Goal: Information Seeking & Learning: Learn about a topic

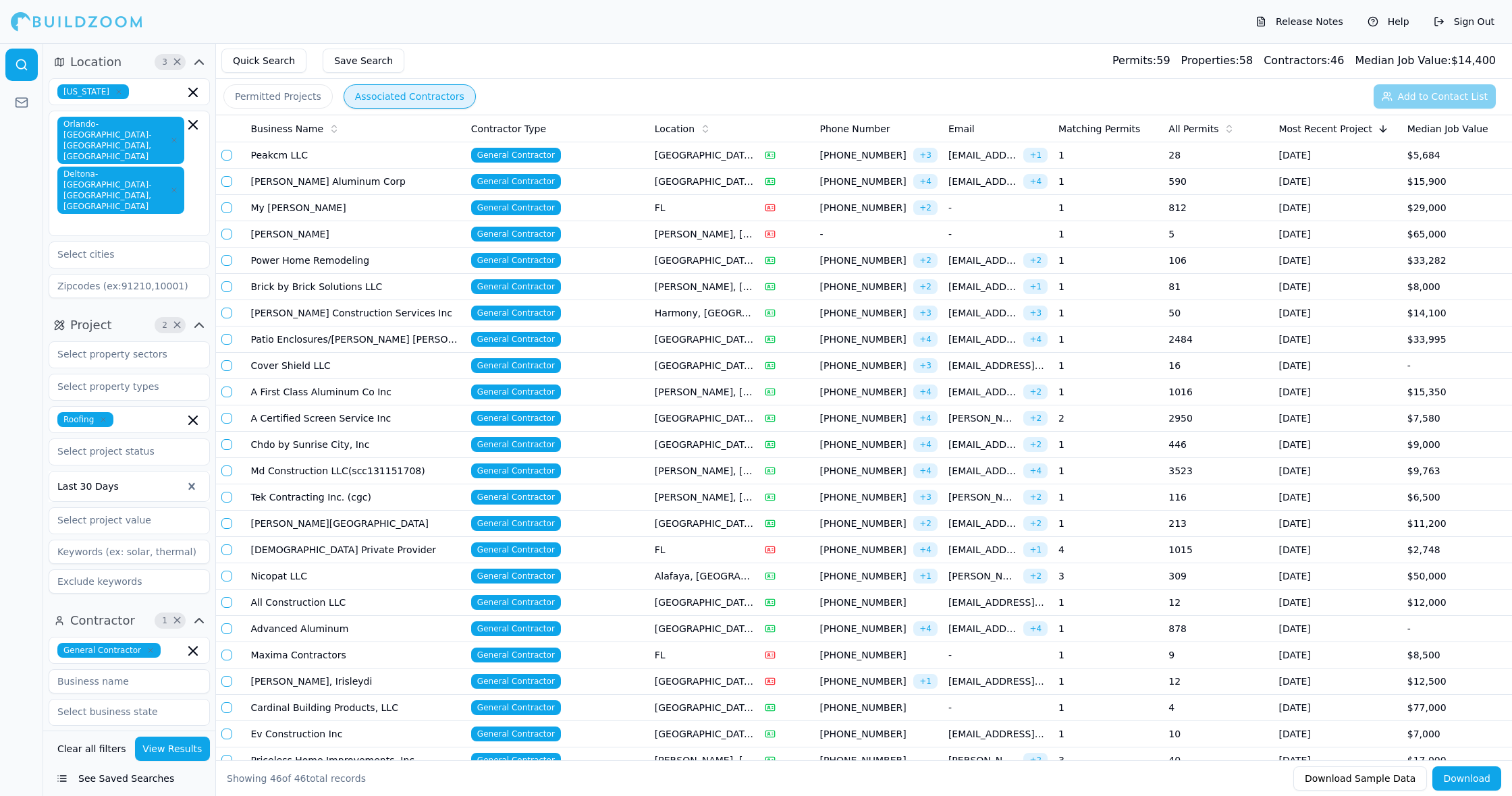
click at [1139, 159] on td "1" at bounding box center [1107, 156] width 110 height 27
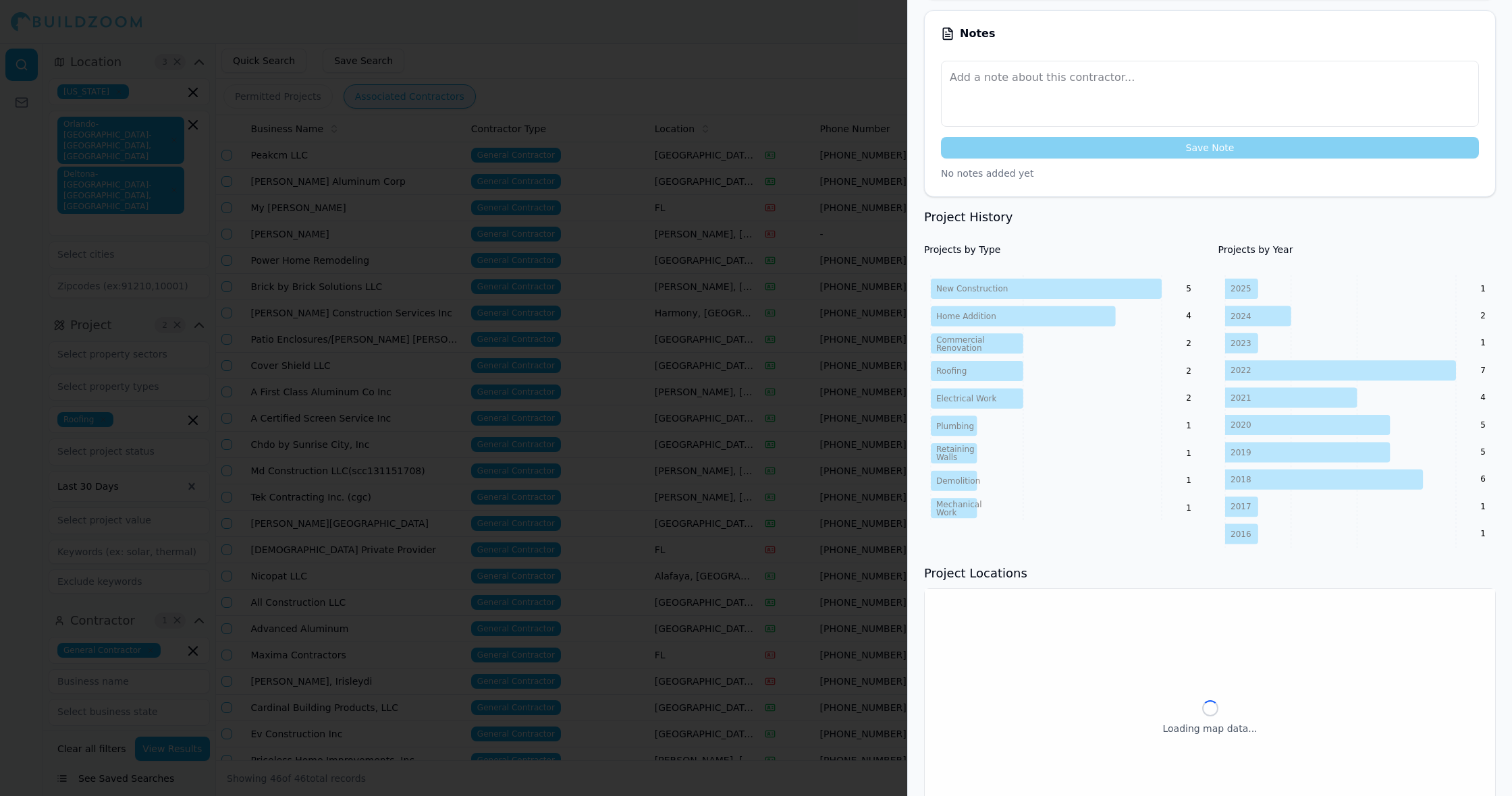
scroll to position [407, 0]
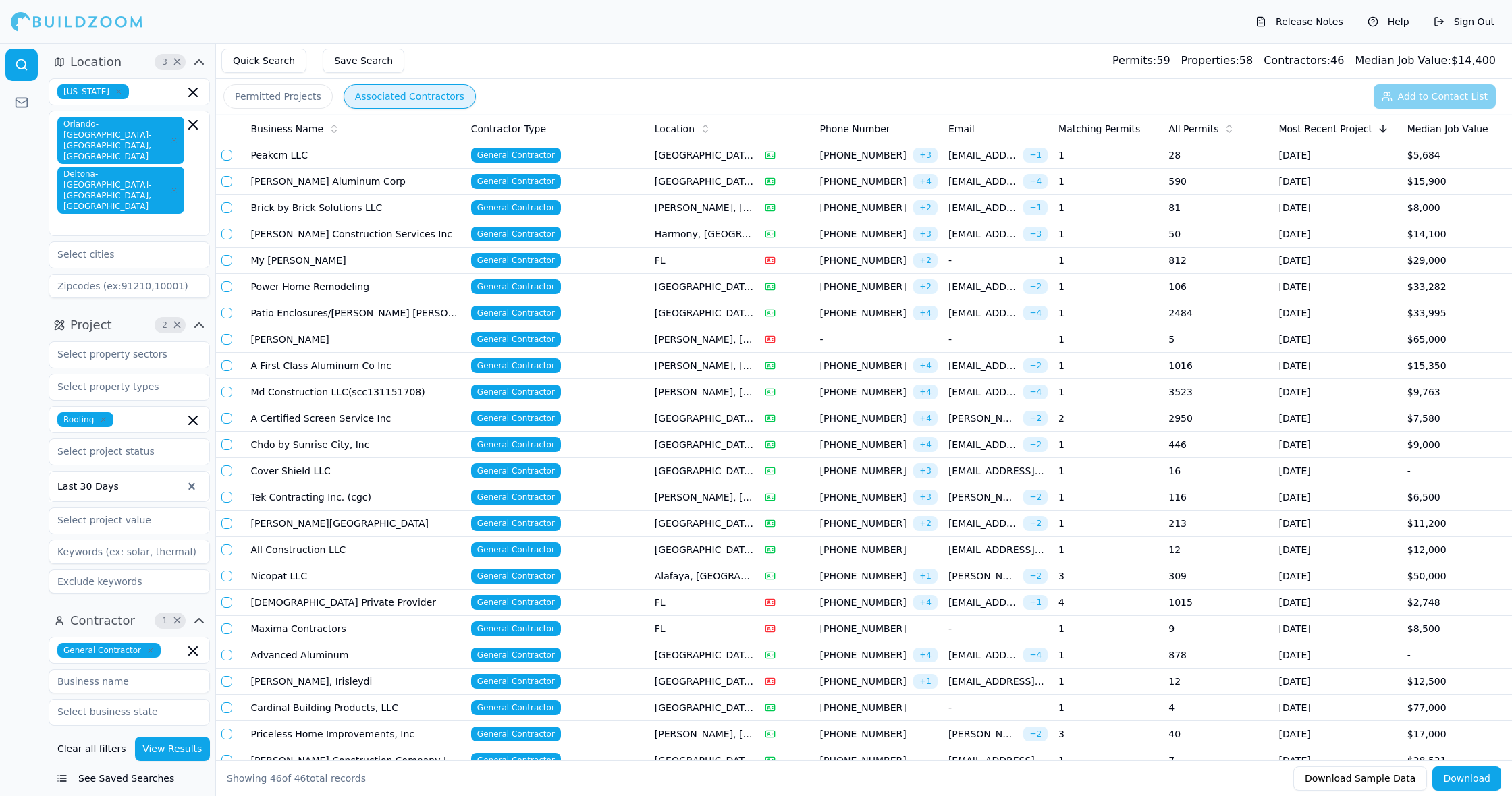
click at [1138, 149] on td "1" at bounding box center [1107, 156] width 110 height 27
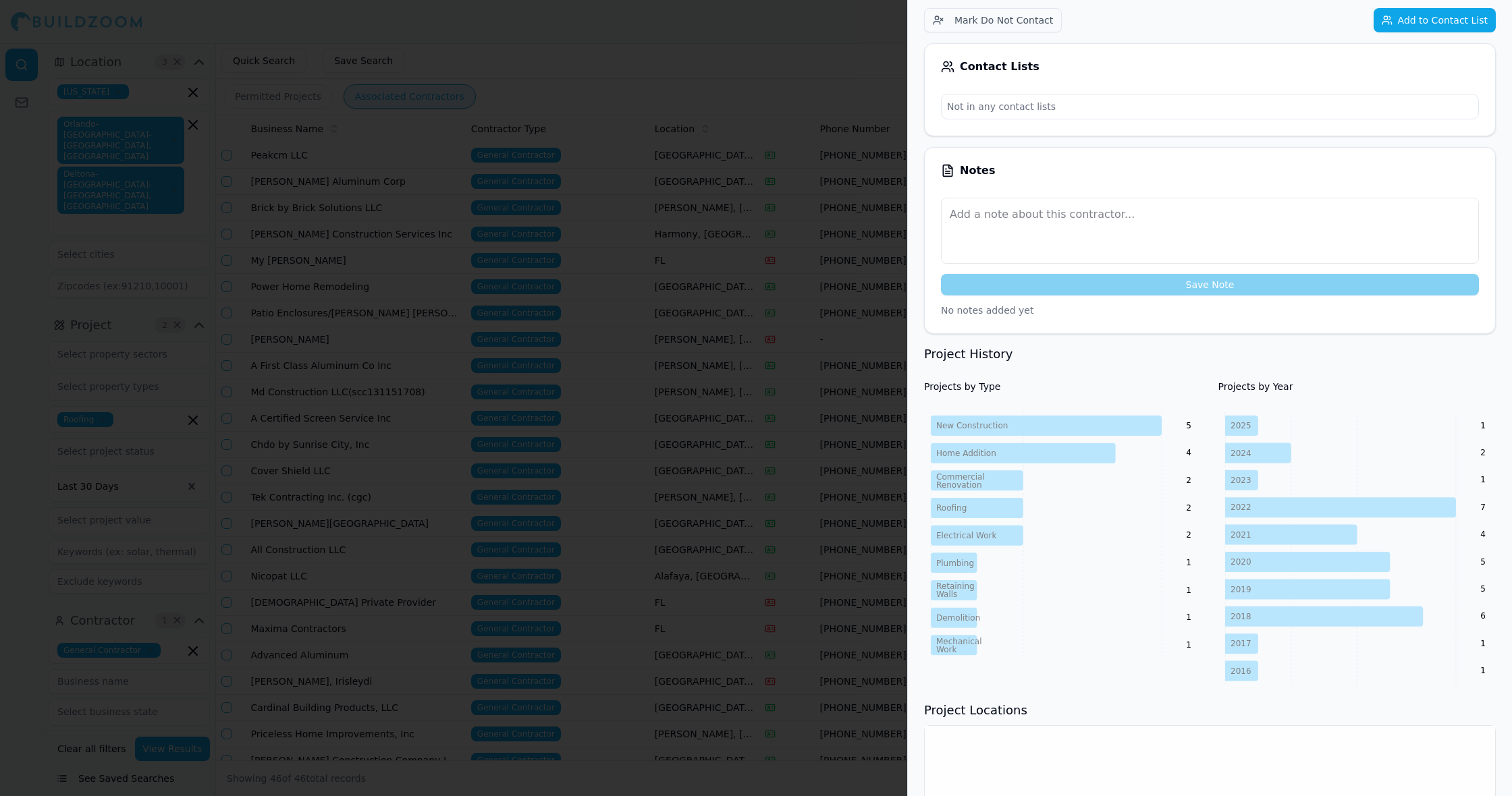
scroll to position [305, 0]
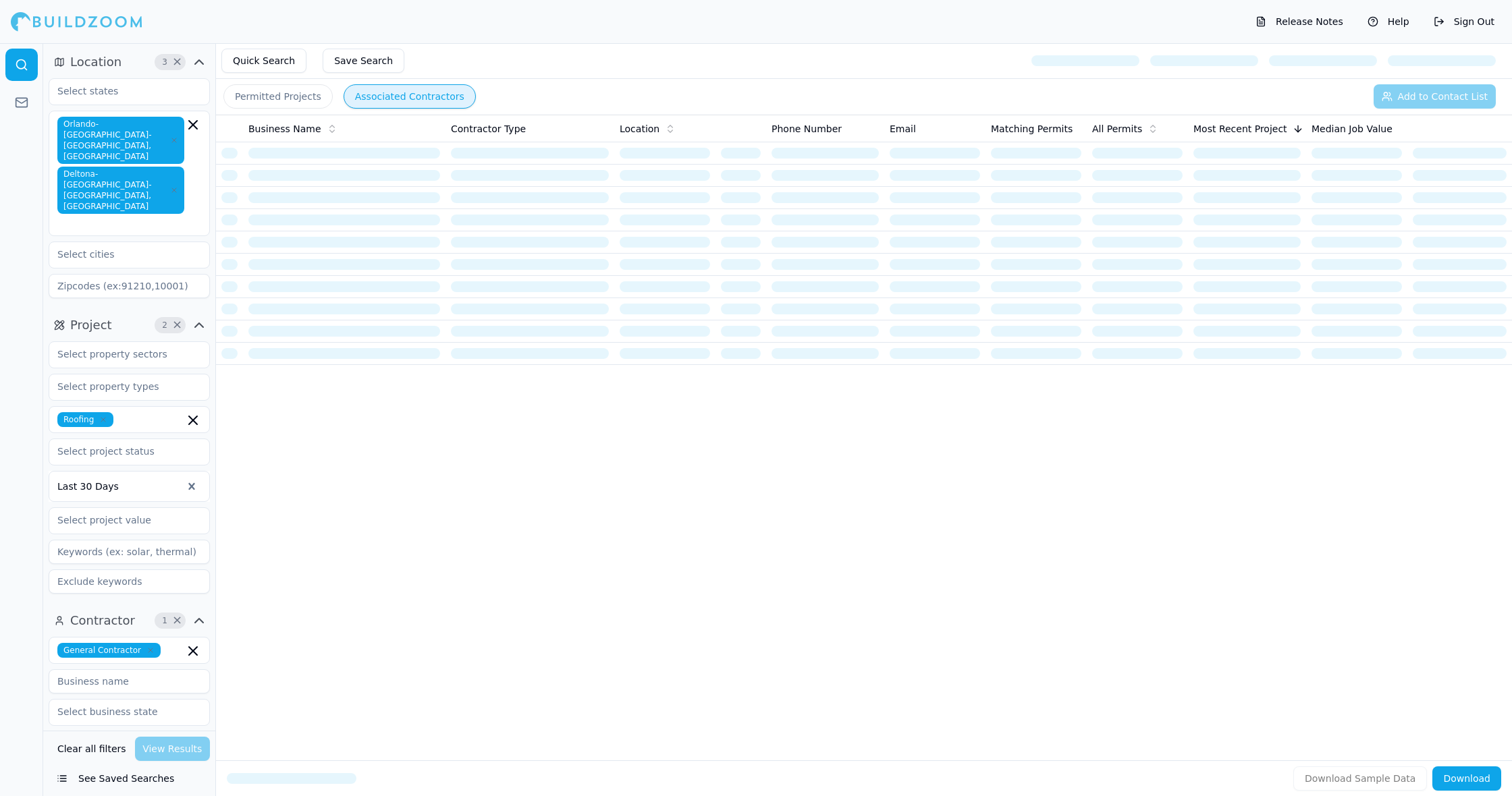
click at [174, 637] on div "General Contractor" at bounding box center [129, 651] width 161 height 27
click at [152, 675] on div "Roofer" at bounding box center [128, 685] width 154 height 21
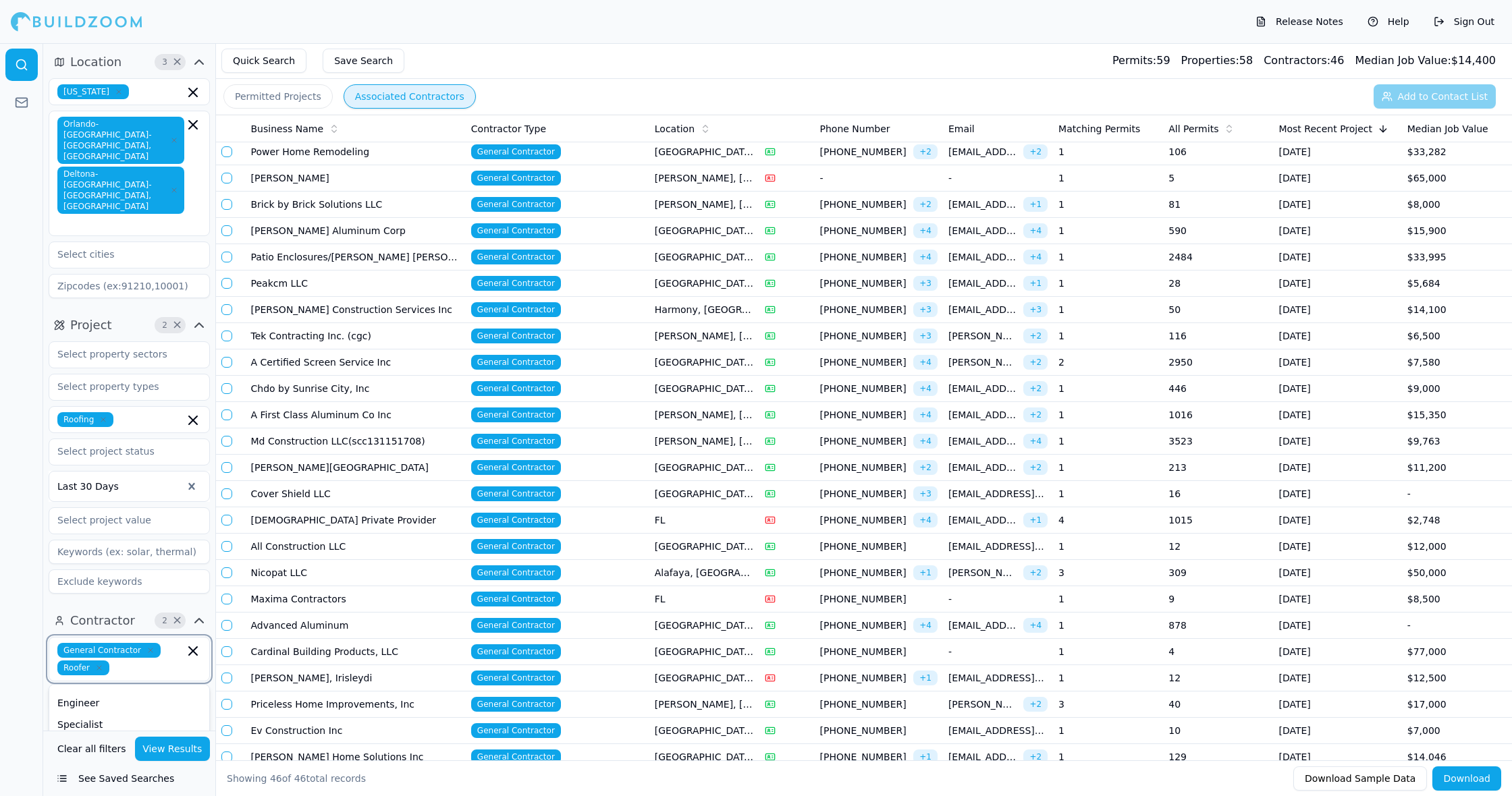
scroll to position [35, 0]
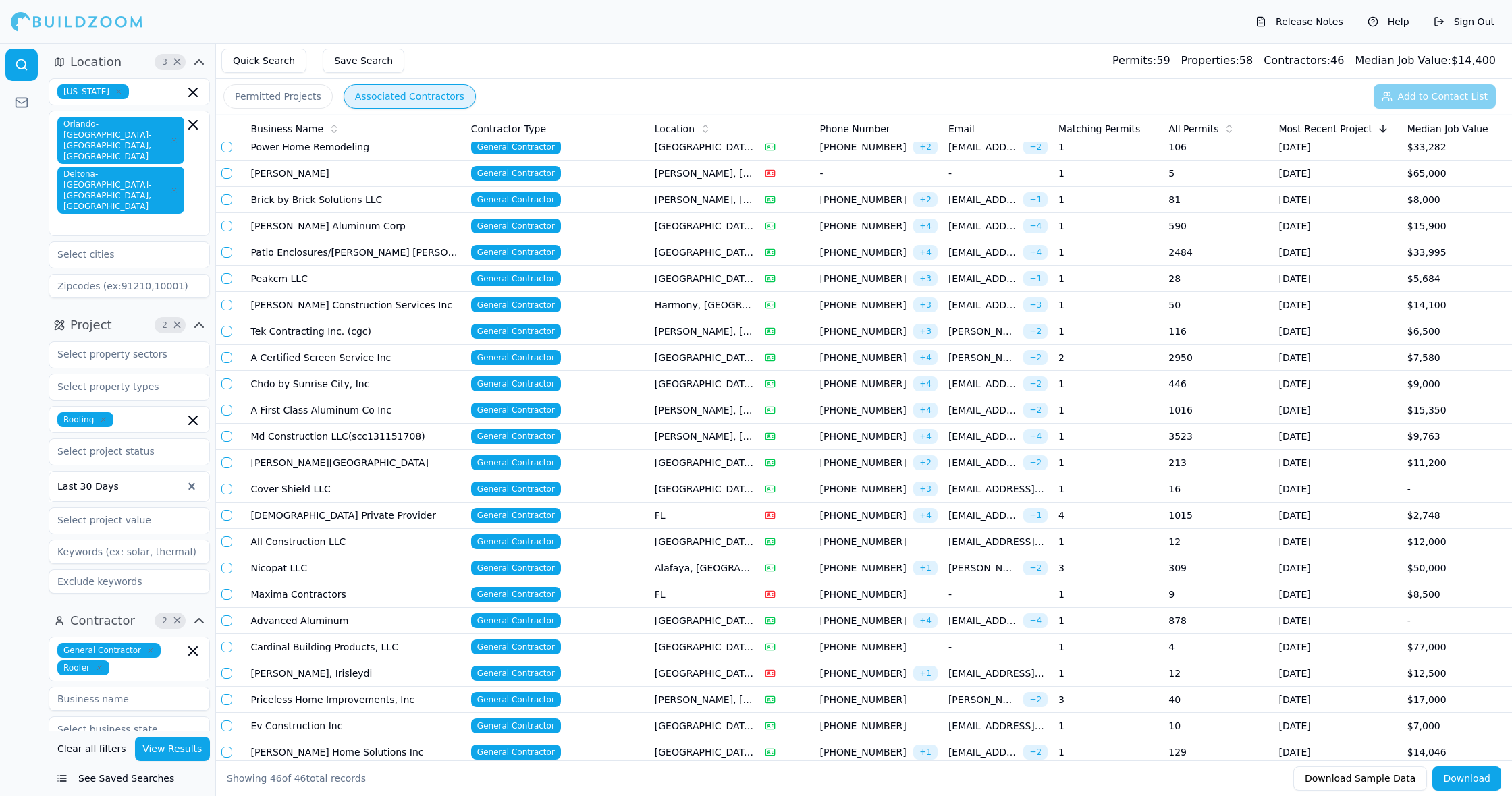
click at [425, 628] on td "Advanced Aluminum" at bounding box center [356, 621] width 220 height 27
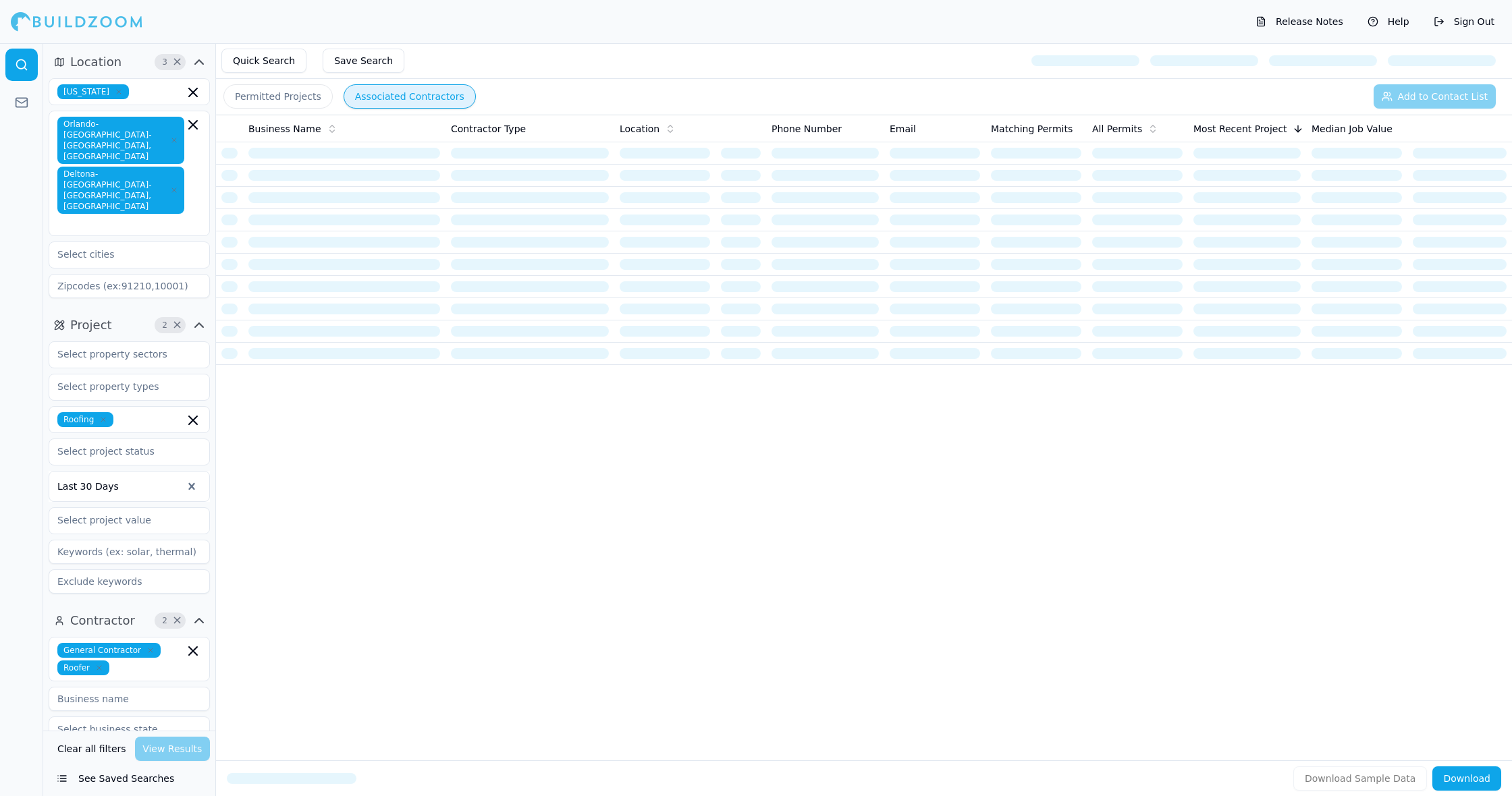
click at [177, 186] on icon "button" at bounding box center [174, 190] width 8 height 8
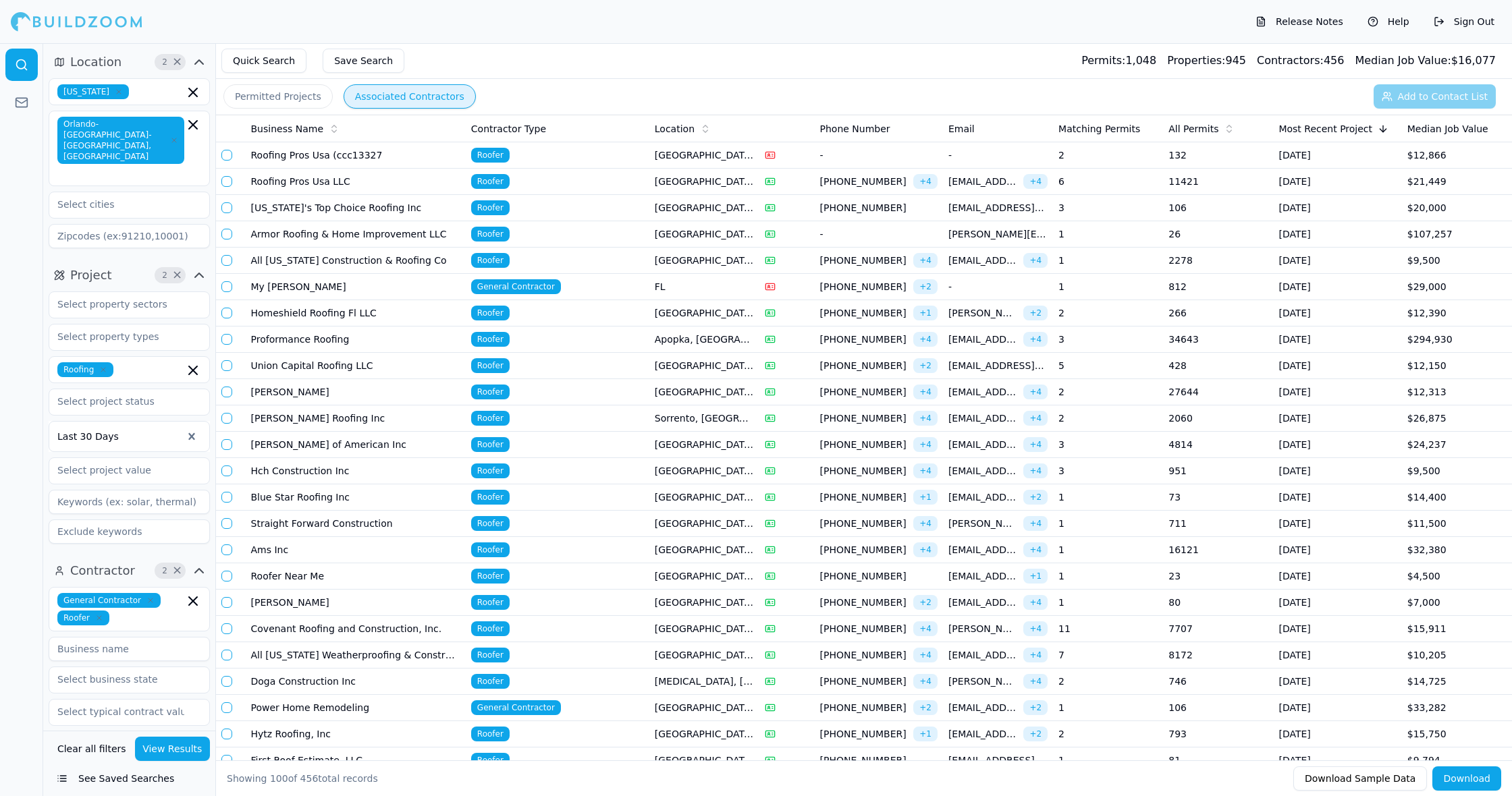
click at [178, 127] on span "Orlando-[GEOGRAPHIC_DATA]-[GEOGRAPHIC_DATA], [GEOGRAPHIC_DATA]" at bounding box center [120, 140] width 127 height 47
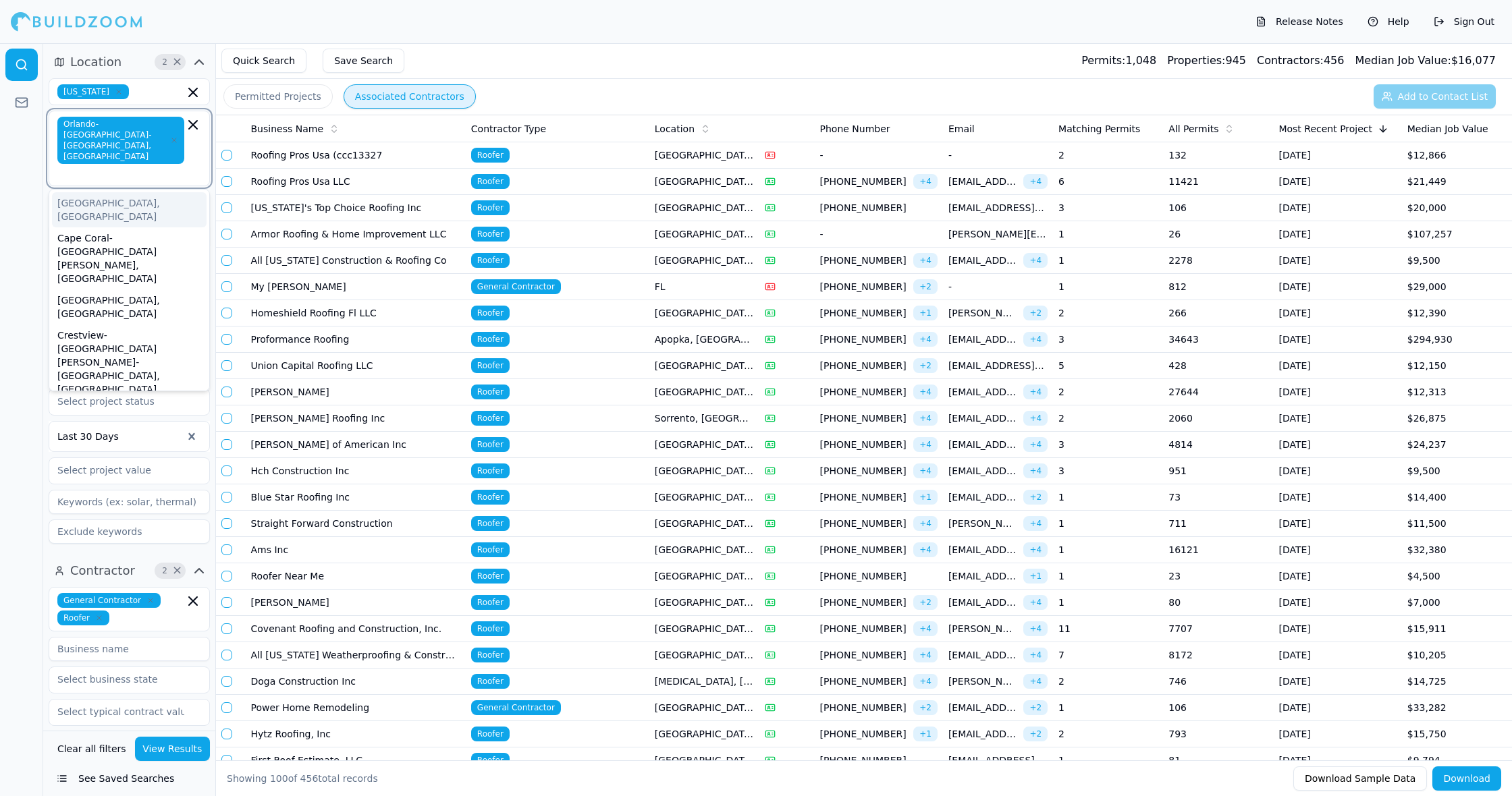
click at [175, 136] on icon "button" at bounding box center [174, 140] width 8 height 8
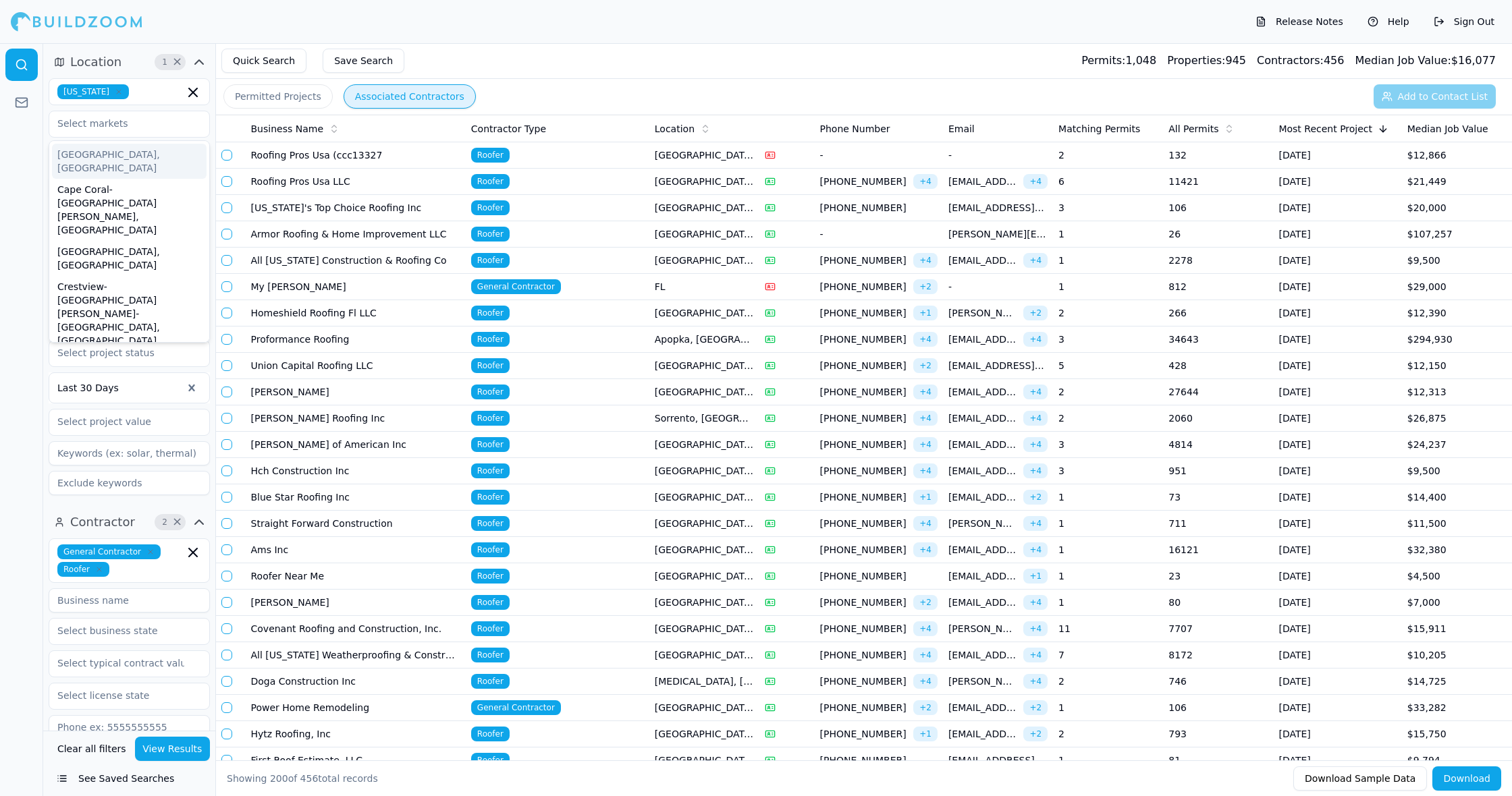
click at [341, 232] on td "Armor Roofing & Home Improvement LLC" at bounding box center [356, 234] width 220 height 27
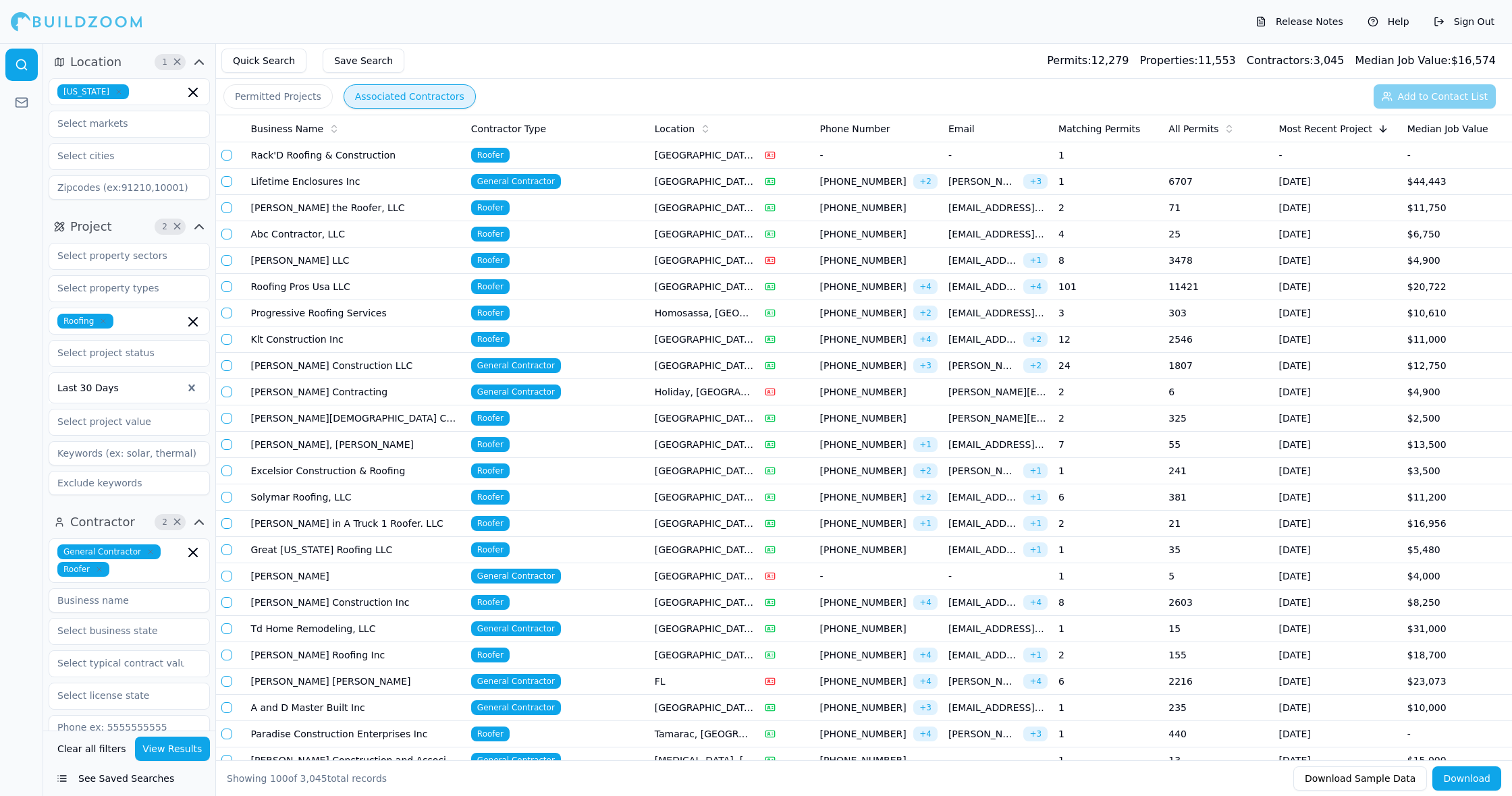
click at [607, 160] on td "Roofer" at bounding box center [557, 156] width 184 height 27
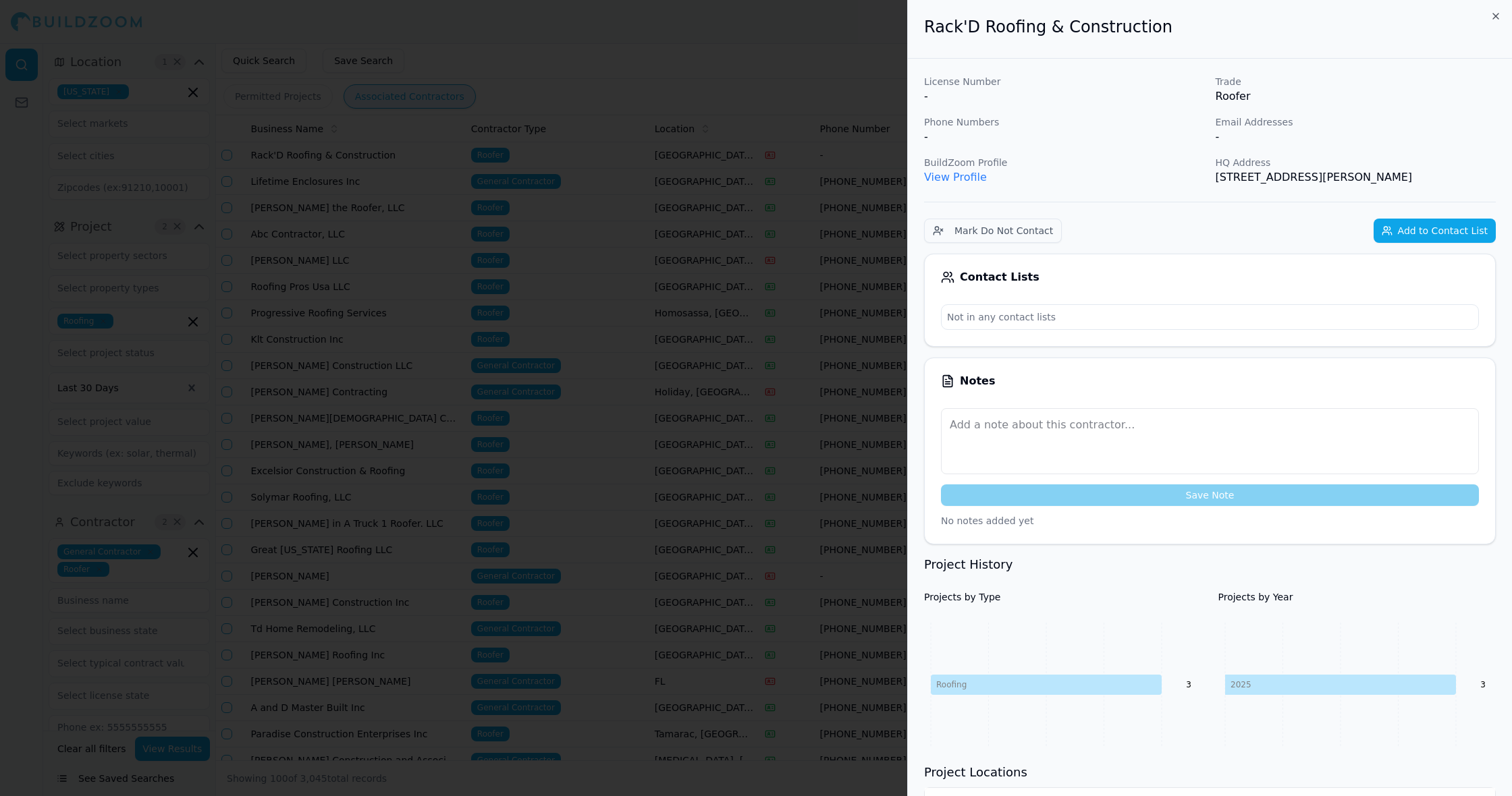
click at [640, 260] on div at bounding box center [756, 398] width 1512 height 796
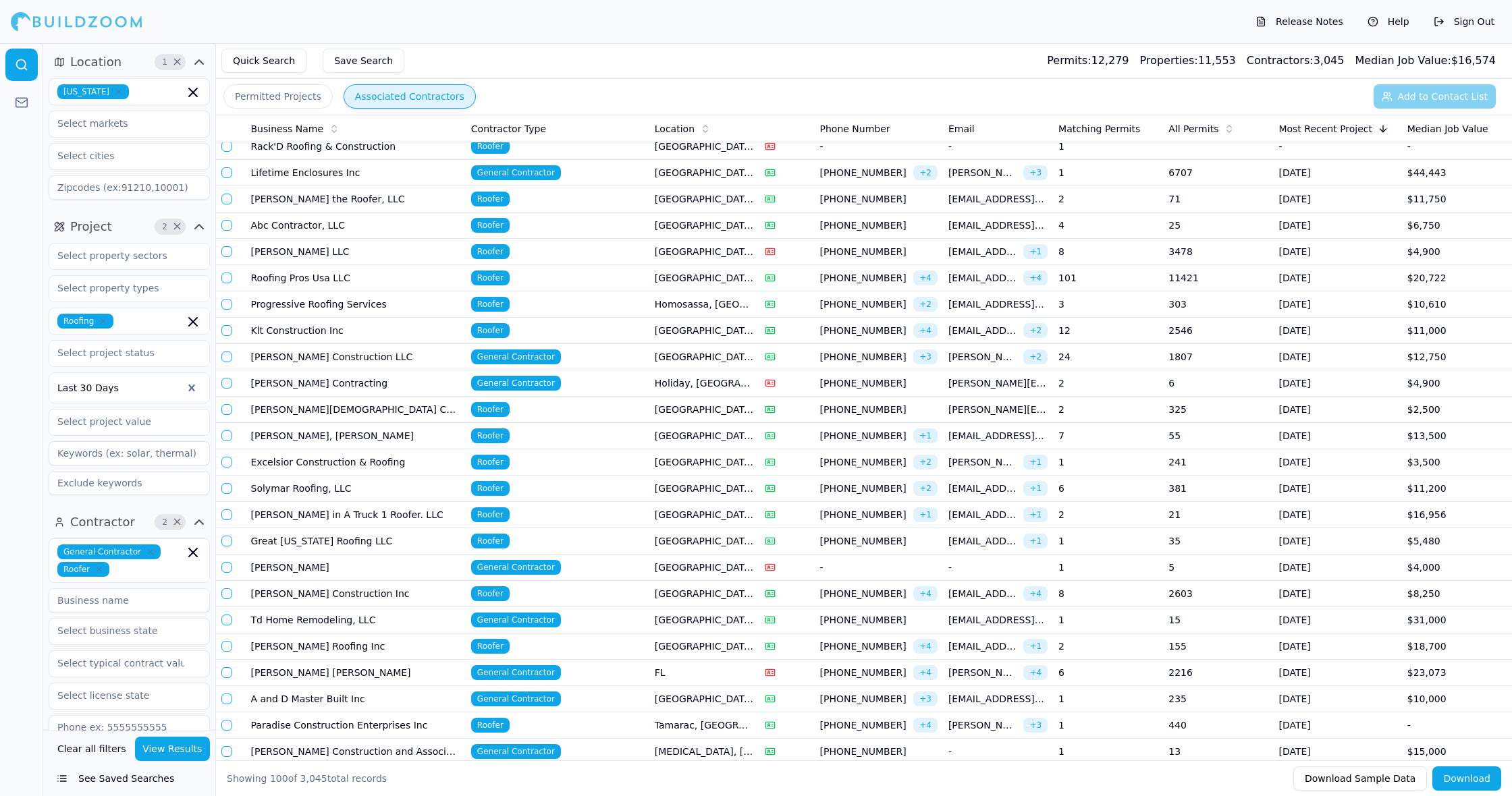
scroll to position [4, 0]
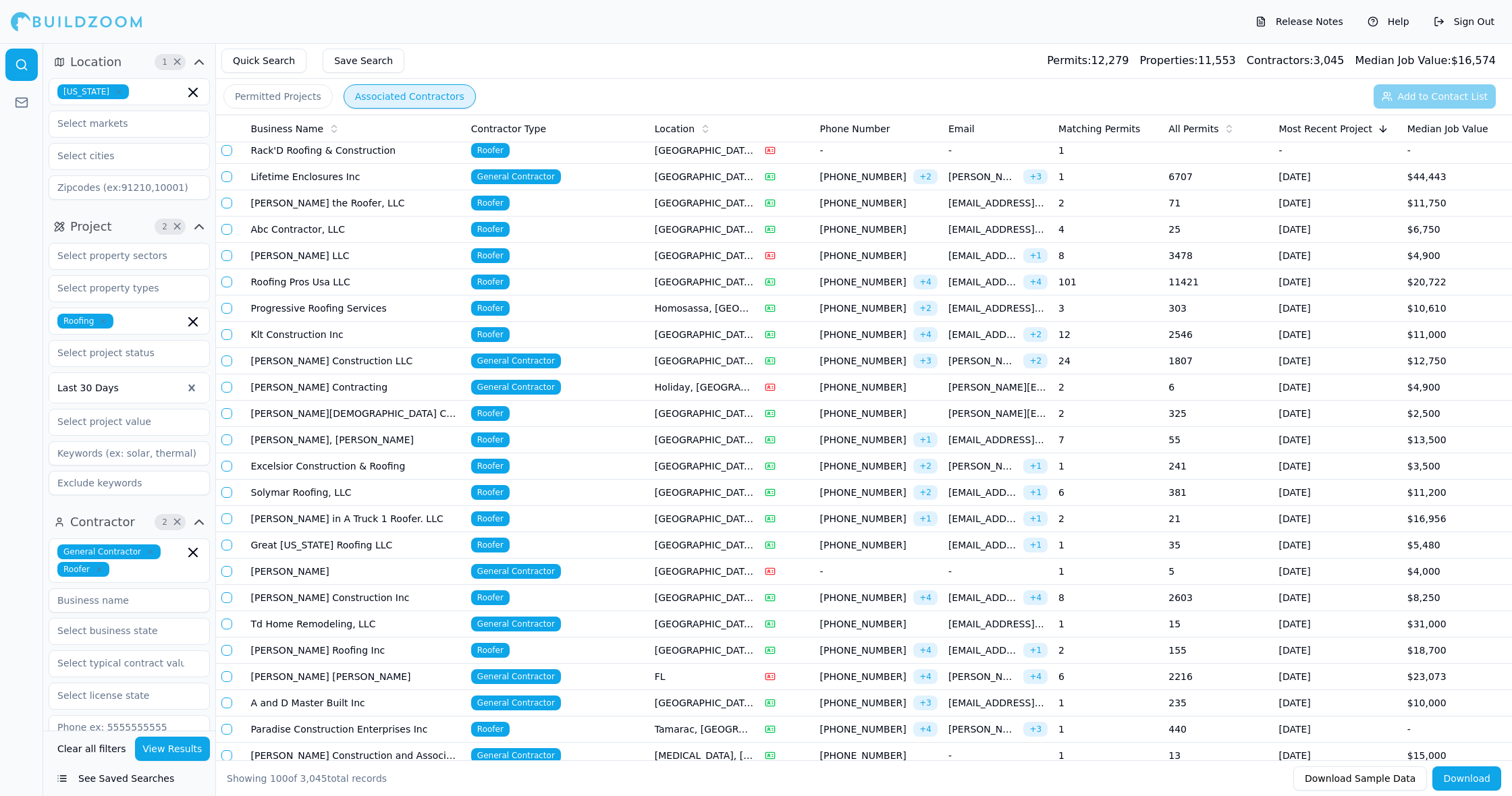
click at [504, 371] on td "General Contractor" at bounding box center [557, 362] width 184 height 27
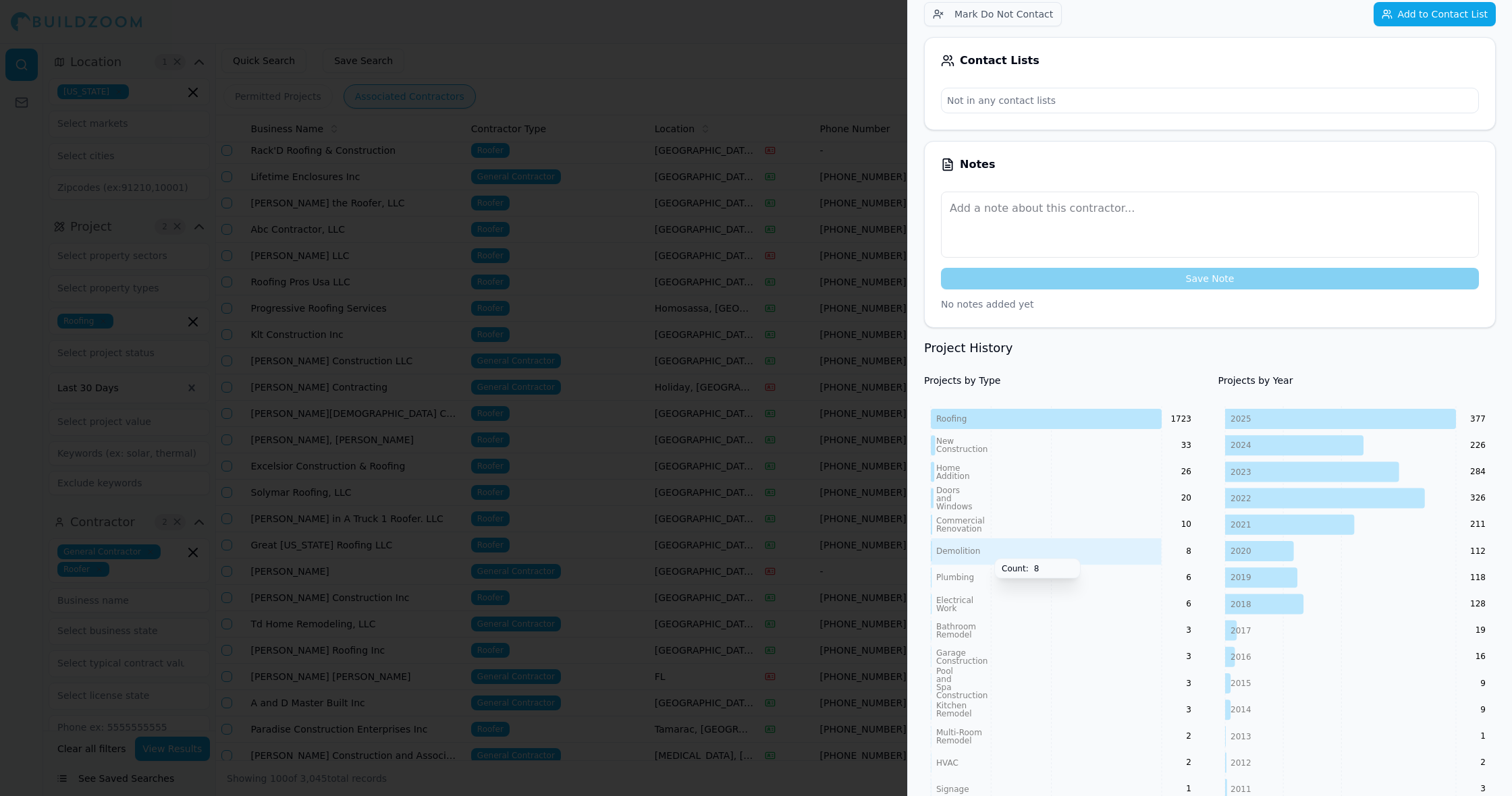
scroll to position [307, 0]
